Goal: Register for event/course

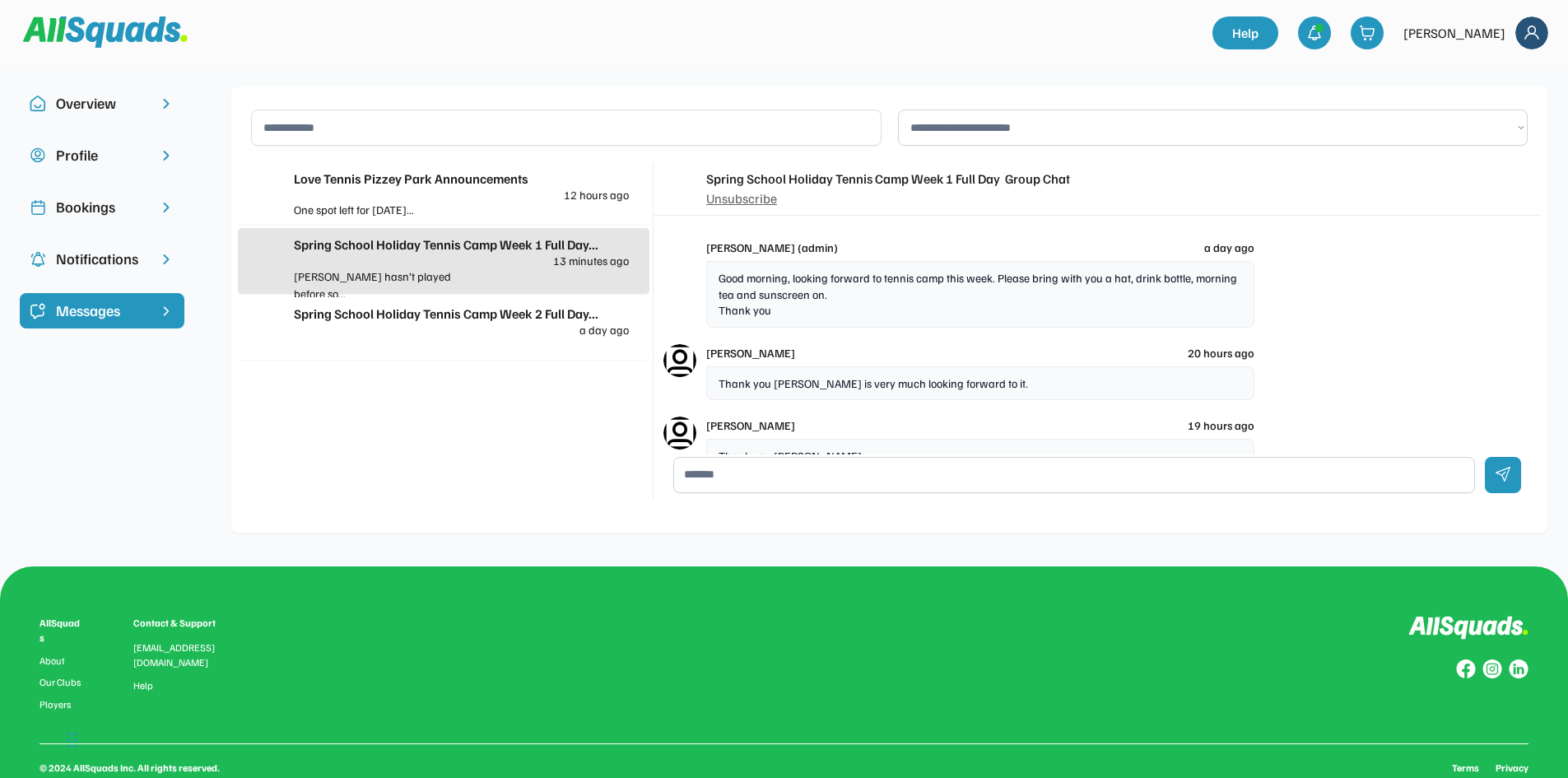
click at [517, 314] on div "Spring School Holiday Tennis Camp Week 2 Full Day..." at bounding box center [461, 314] width 335 height 20
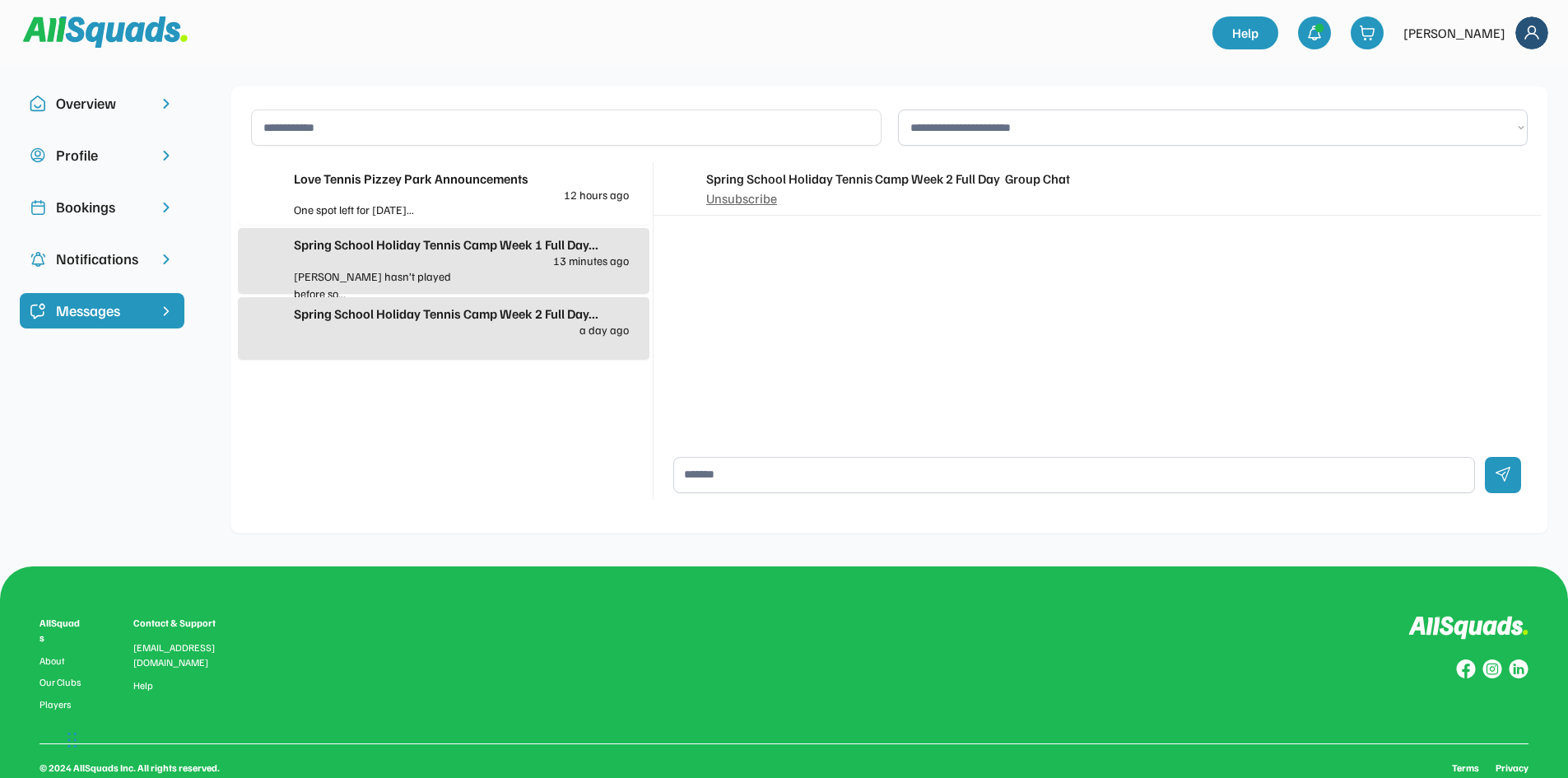
click at [537, 306] on div "Spring School Holiday Tennis Camp Week 2 Full Day..." at bounding box center [461, 314] width 335 height 20
click at [452, 306] on div "Spring School Holiday Tennis Camp Week 2 Full Day..." at bounding box center [461, 314] width 335 height 20
click at [432, 203] on div "One spot left for [DATE]..." at bounding box center [377, 209] width 168 height 17
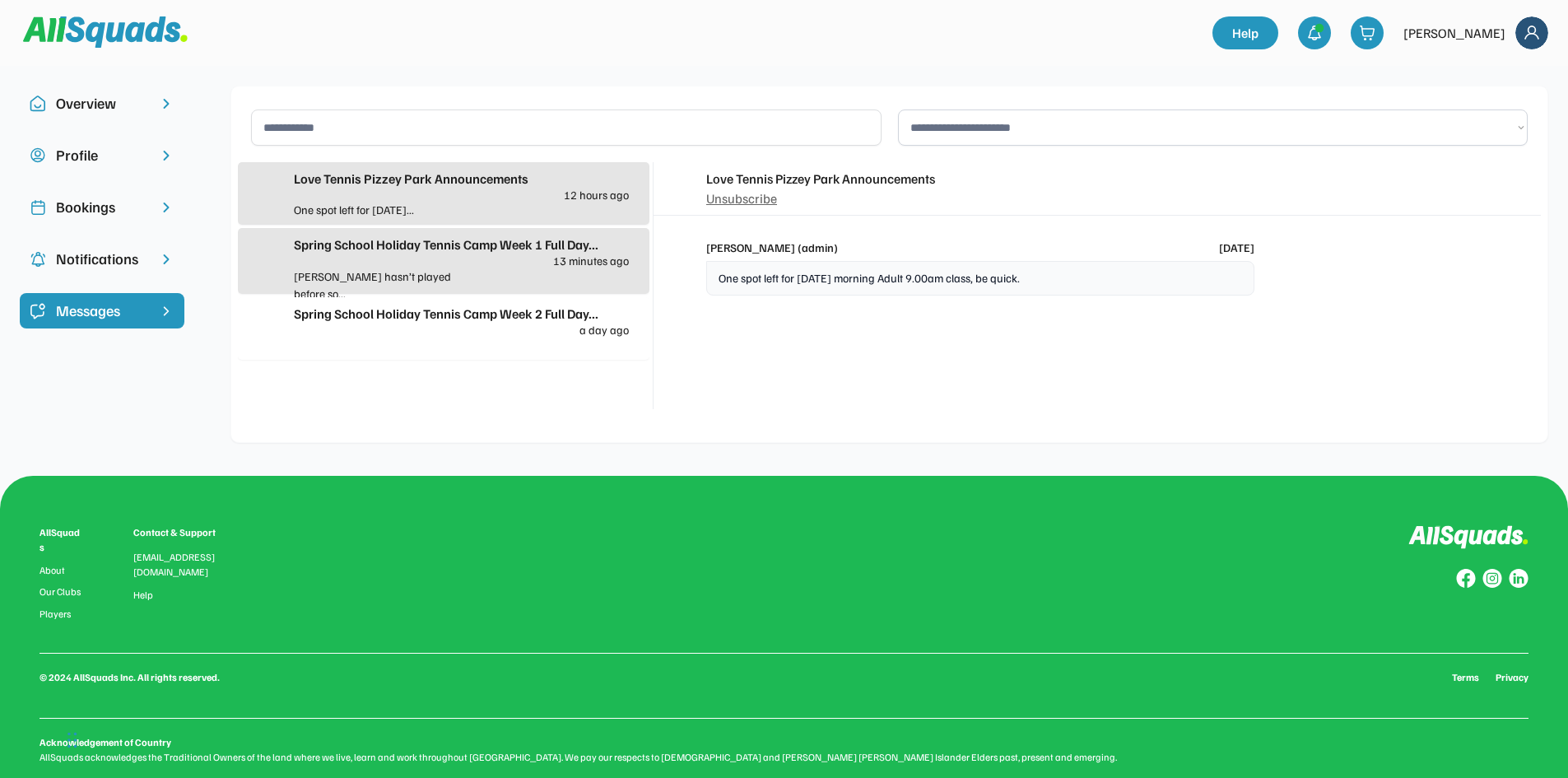
scroll to position [27, 0]
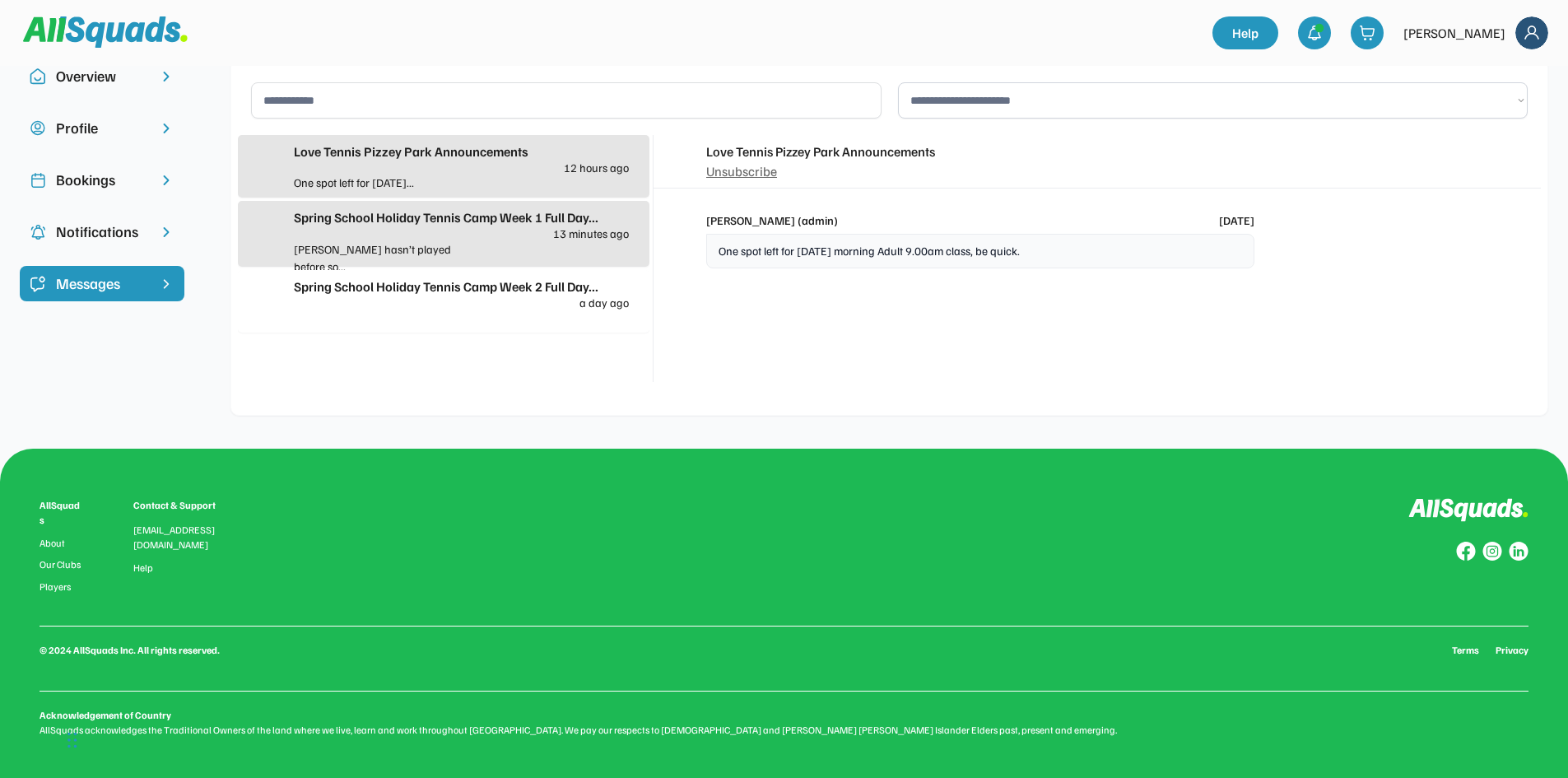
click at [429, 225] on div "Spring School Holiday Tennis Camp Week 1 Full Day..." at bounding box center [461, 217] width 335 height 20
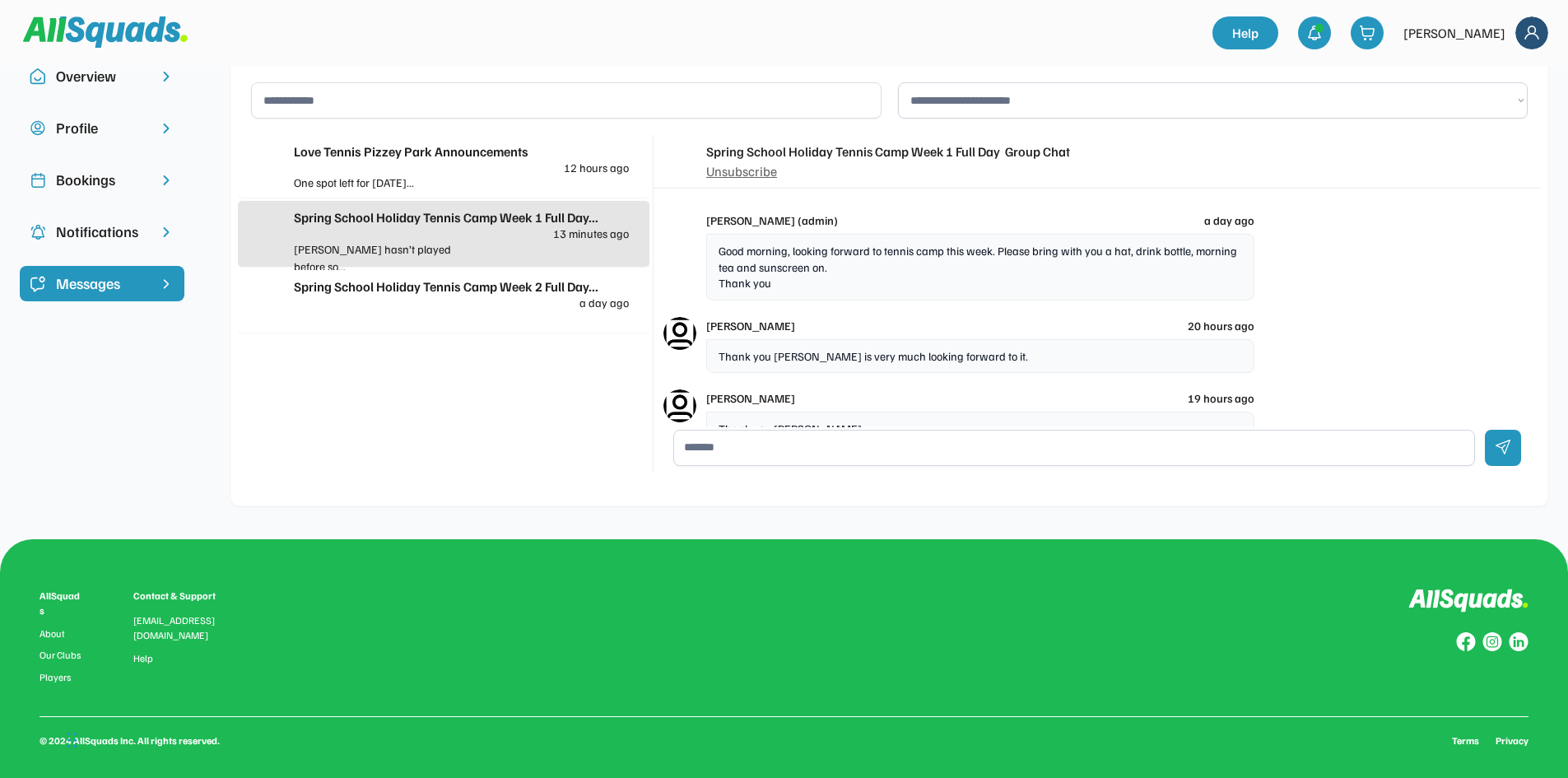
scroll to position [172, 0]
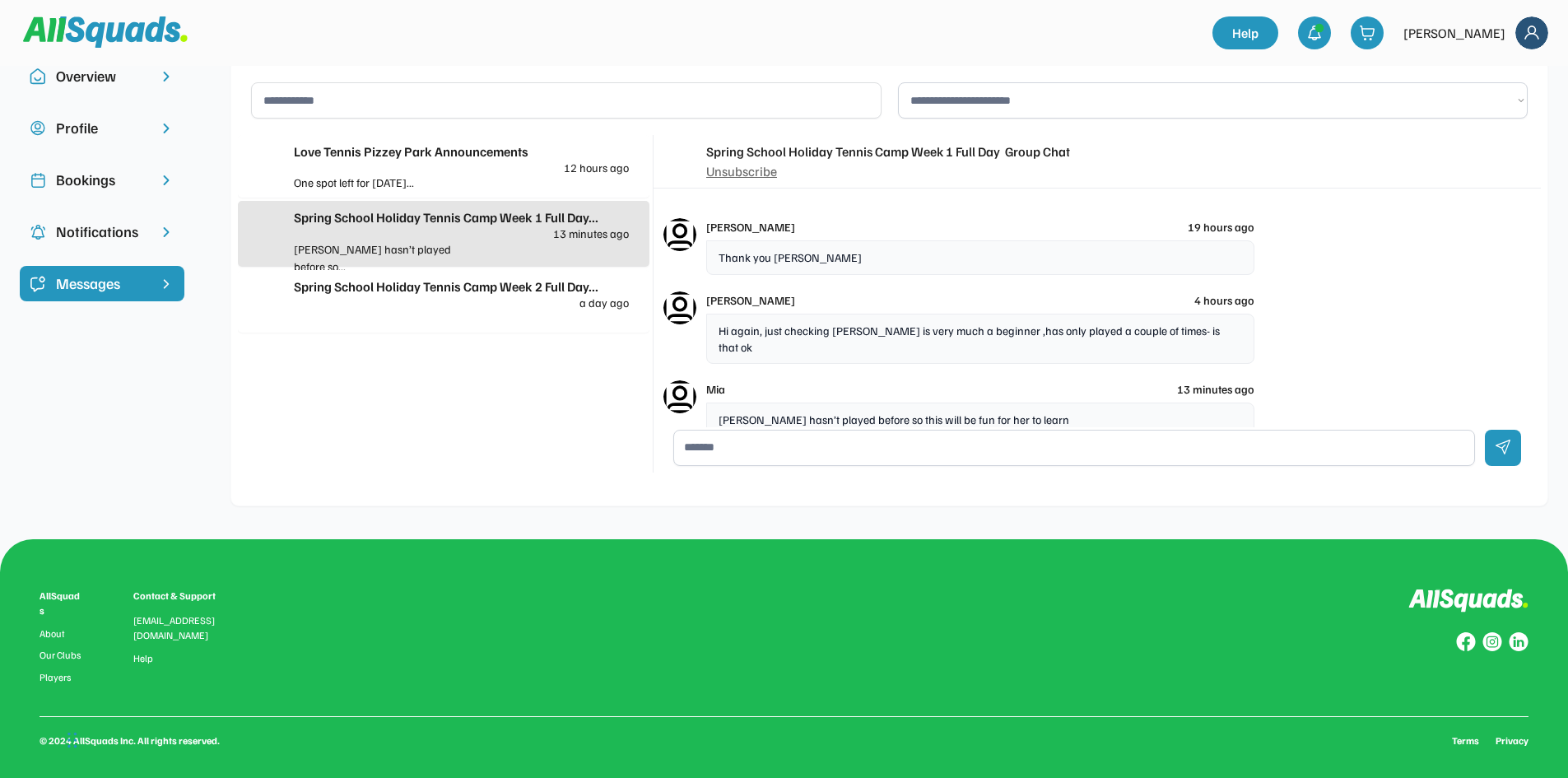
click at [418, 288] on div "Spring School Holiday Tennis Camp Week 2 Full Day..." at bounding box center [461, 287] width 335 height 20
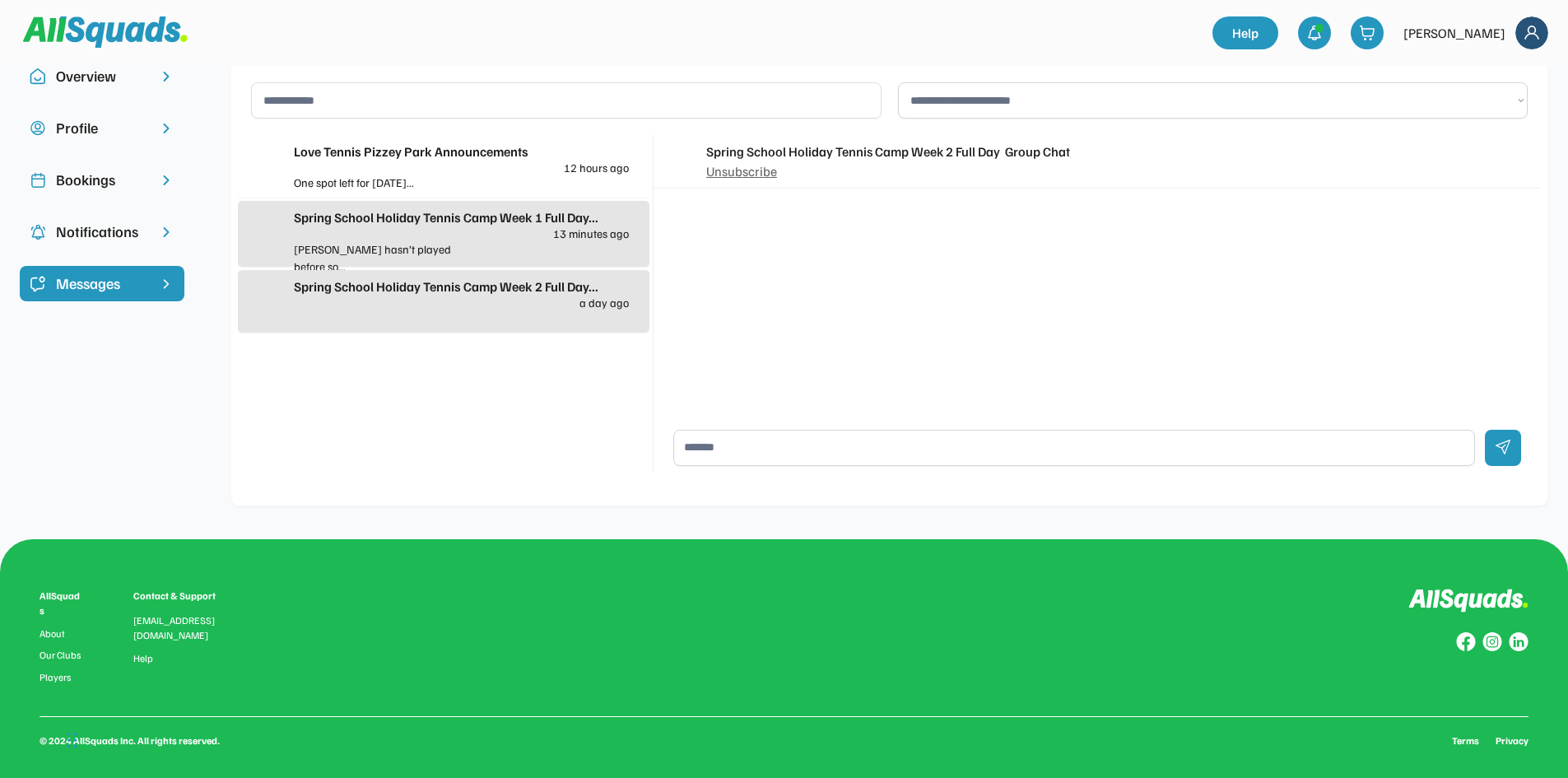
click at [418, 288] on div "Spring School Holiday Tennis Camp Week 2 Full Day..." at bounding box center [461, 287] width 335 height 20
click at [541, 243] on div at bounding box center [545, 249] width 168 height 17
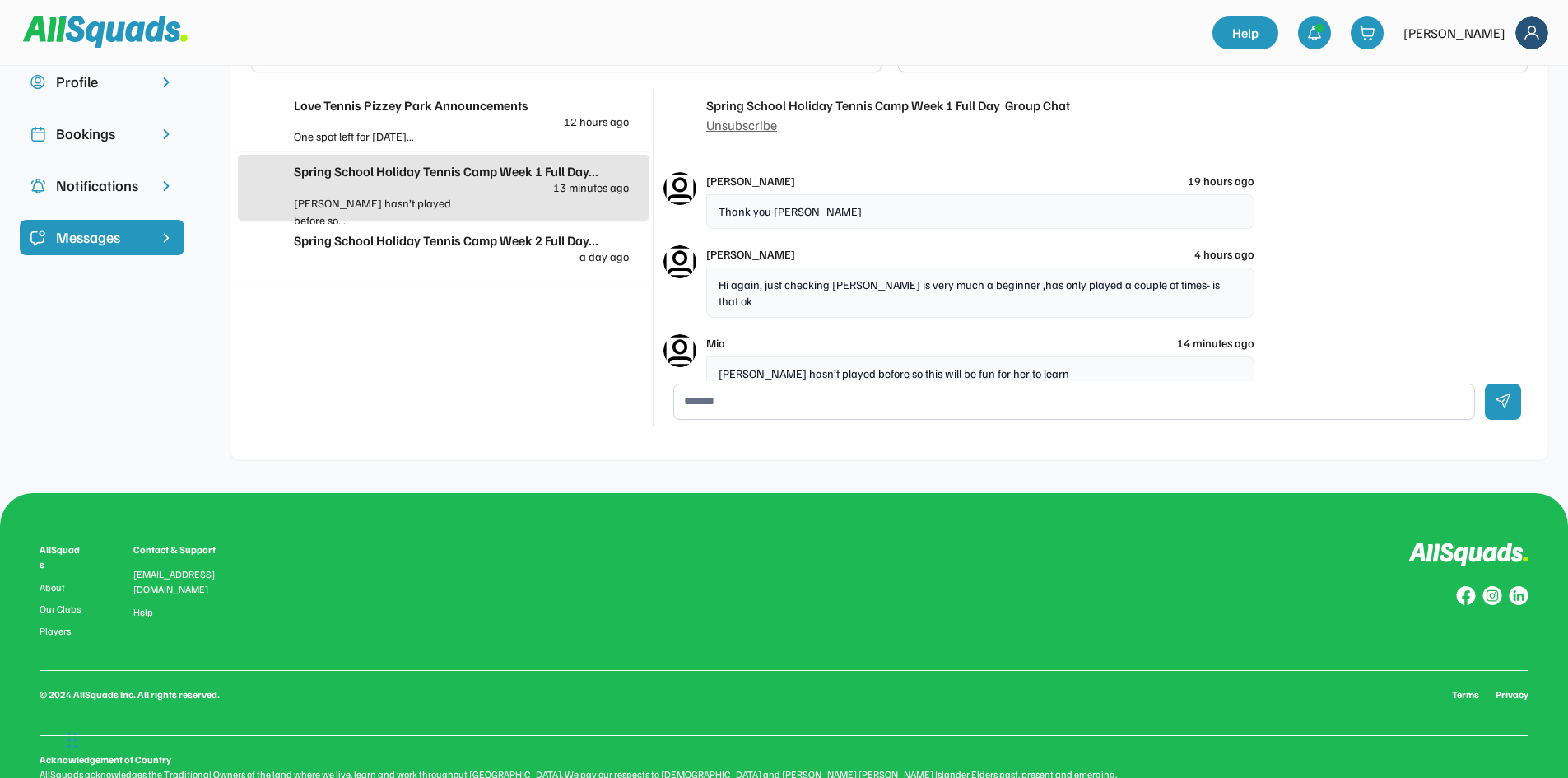
scroll to position [118, 0]
